Goal: Information Seeking & Learning: Stay updated

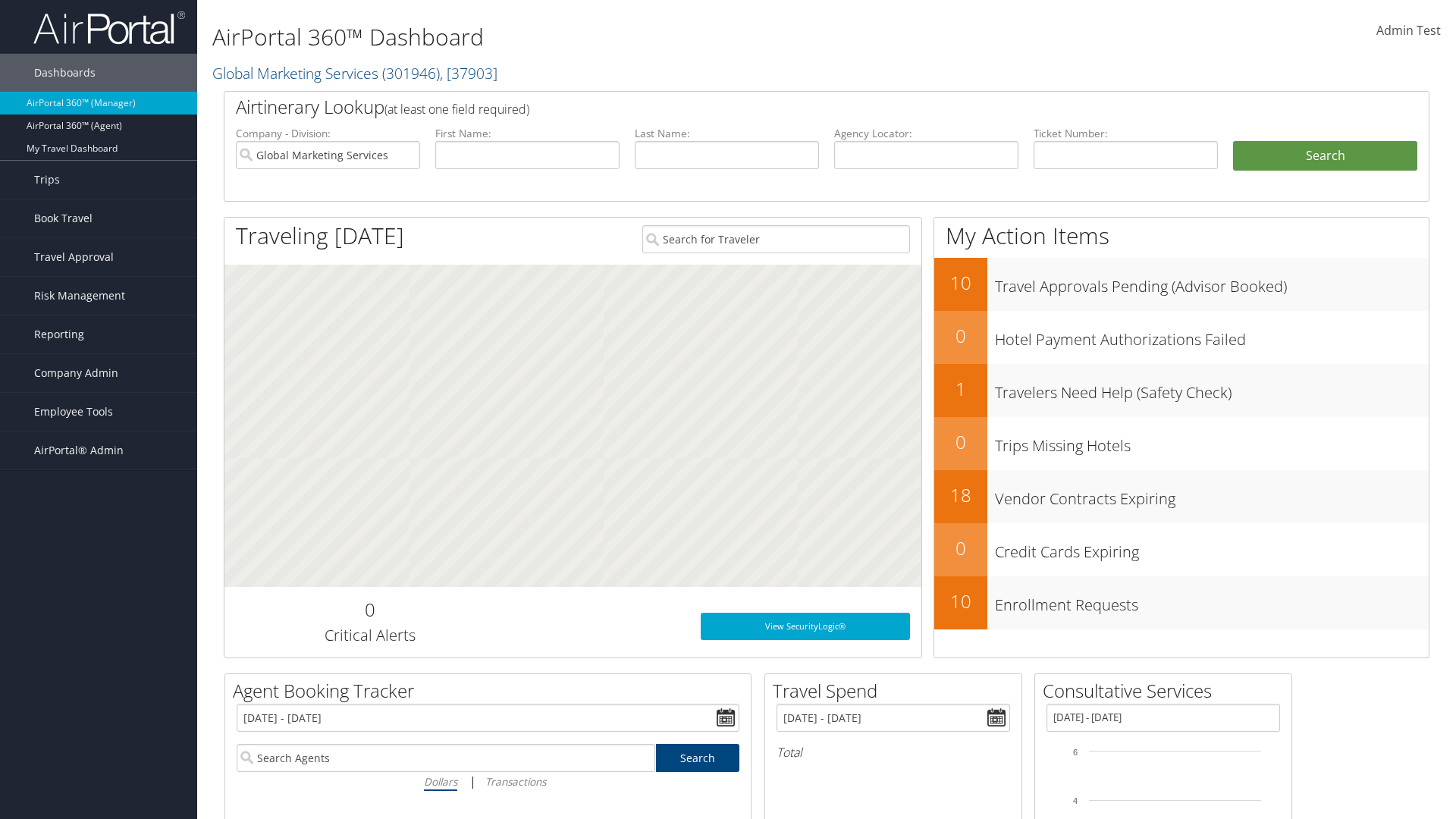
click at [99, 296] on span "Risk Management" at bounding box center [79, 295] width 91 height 38
click at [0, 0] on link "Notifications" at bounding box center [0, 0] width 0 height 0
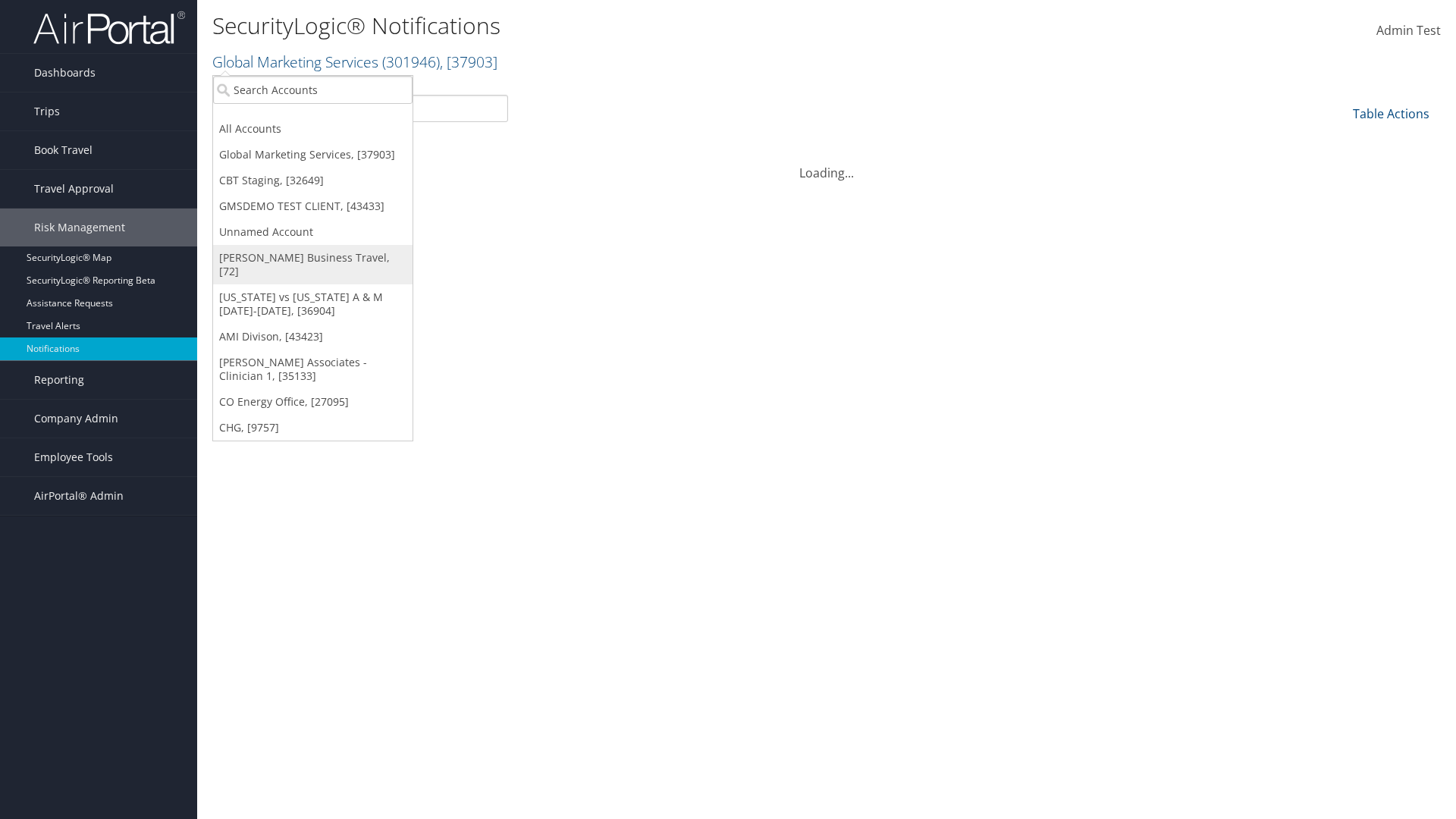
click at [312, 257] on link "[PERSON_NAME] Business Travel, [72]" at bounding box center [312, 264] width 199 height 40
